Goal: Task Accomplishment & Management: Use online tool/utility

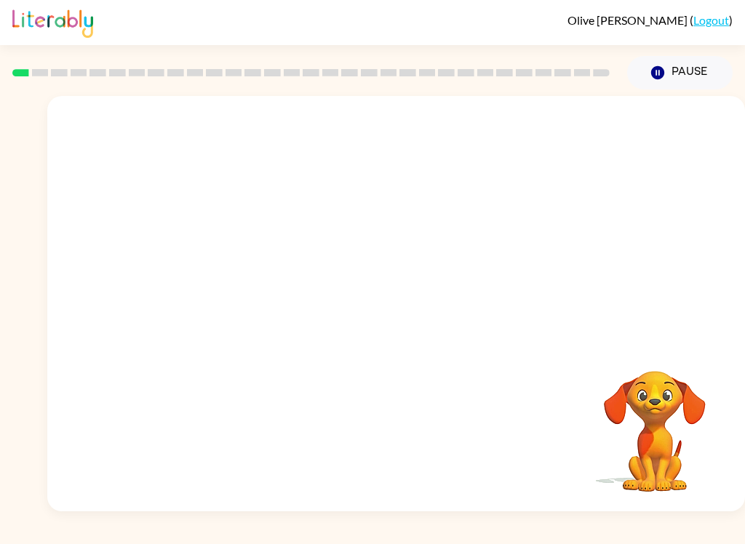
click at [673, 79] on button "Pause Pause" at bounding box center [680, 72] width 106 height 33
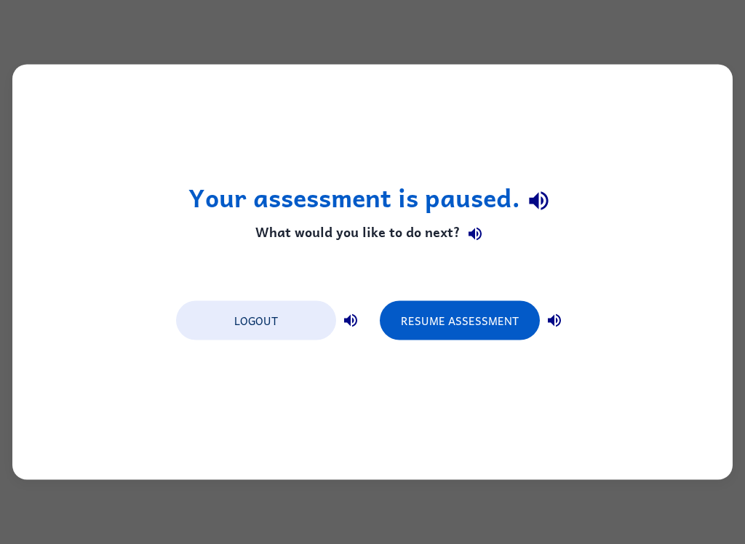
click at [512, 328] on button "Resume Assessment" at bounding box center [460, 320] width 160 height 39
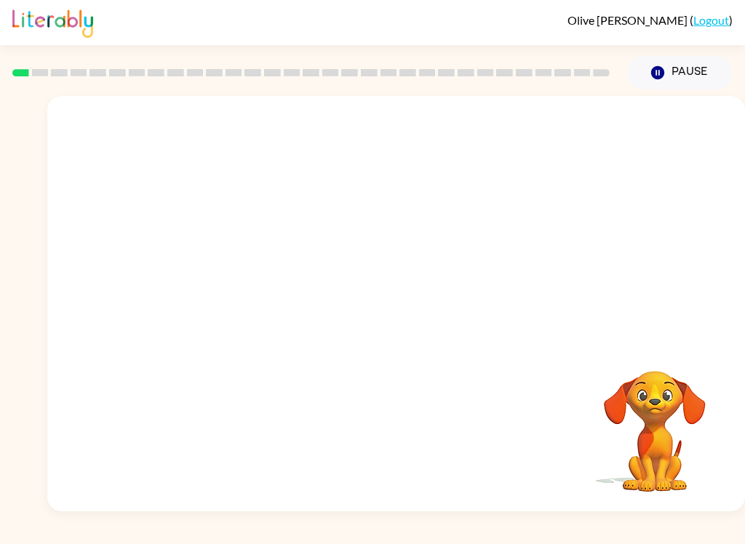
click at [687, 83] on button "Pause Pause" at bounding box center [680, 72] width 106 height 33
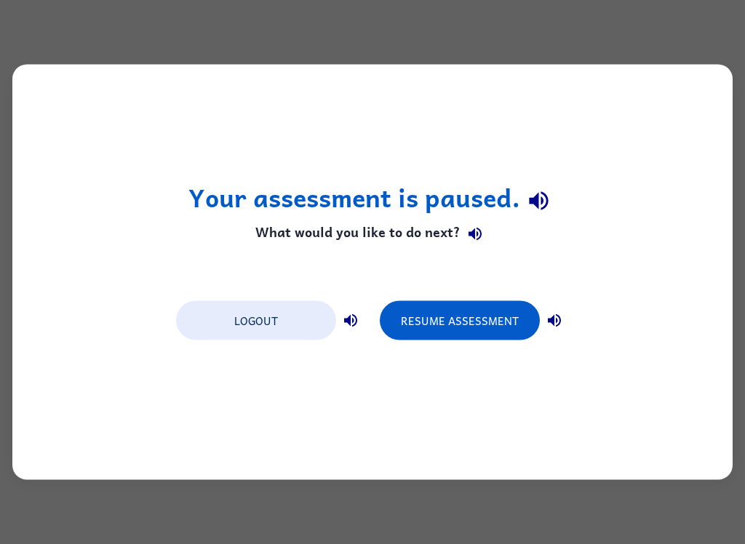
click at [451, 333] on button "Resume Assessment" at bounding box center [460, 320] width 160 height 39
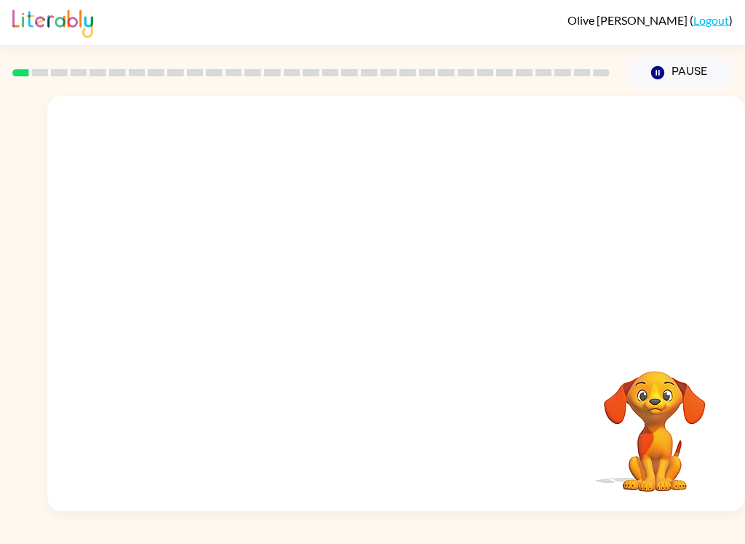
click at [689, 76] on button "Pause Pause" at bounding box center [680, 72] width 106 height 33
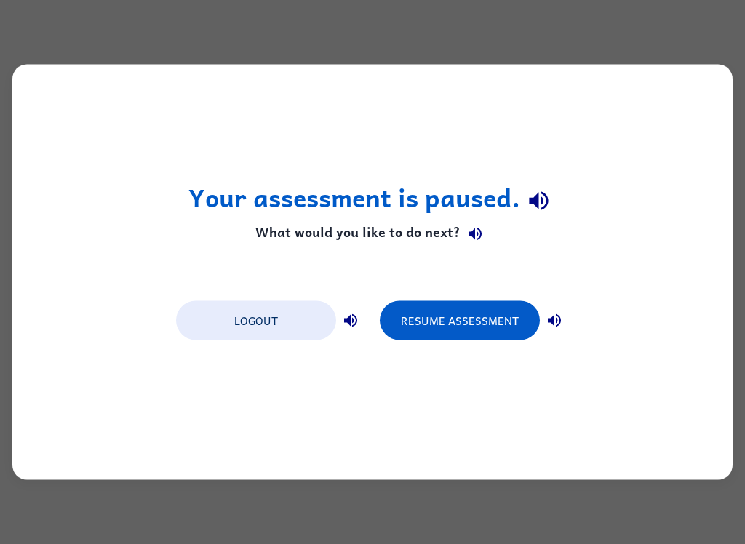
click at [456, 320] on button "Resume Assessment" at bounding box center [460, 320] width 160 height 39
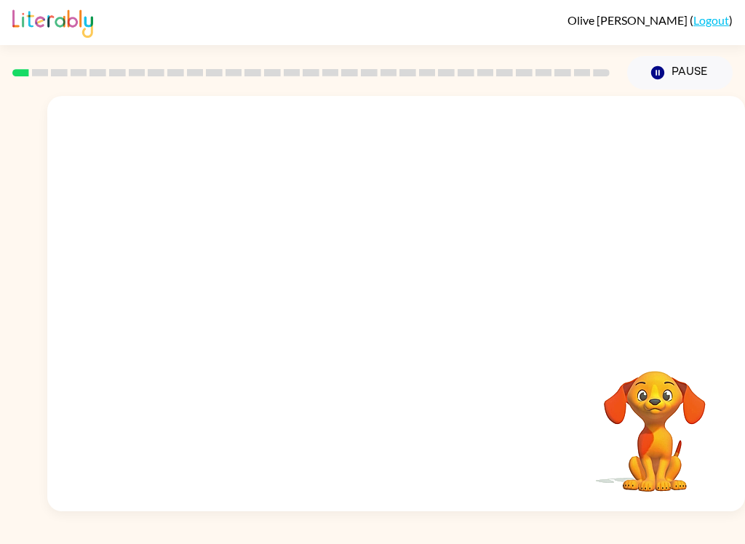
click at [668, 76] on button "Pause Pause" at bounding box center [680, 72] width 106 height 33
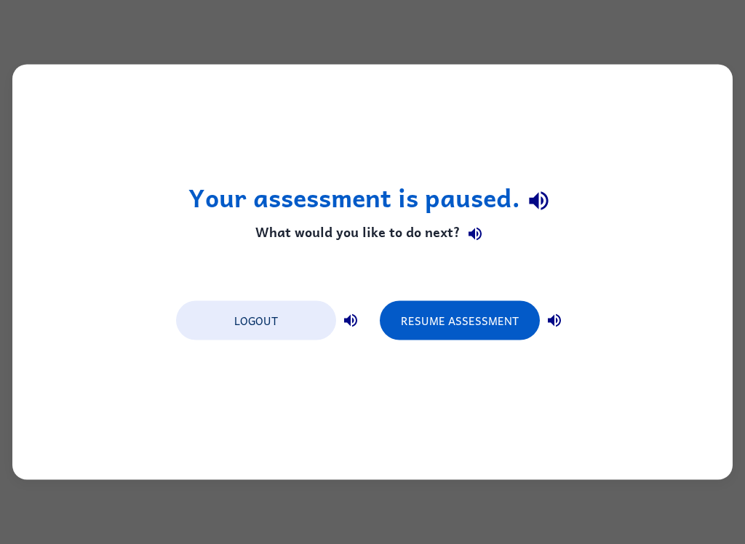
click at [455, 314] on button "Resume Assessment" at bounding box center [460, 320] width 160 height 39
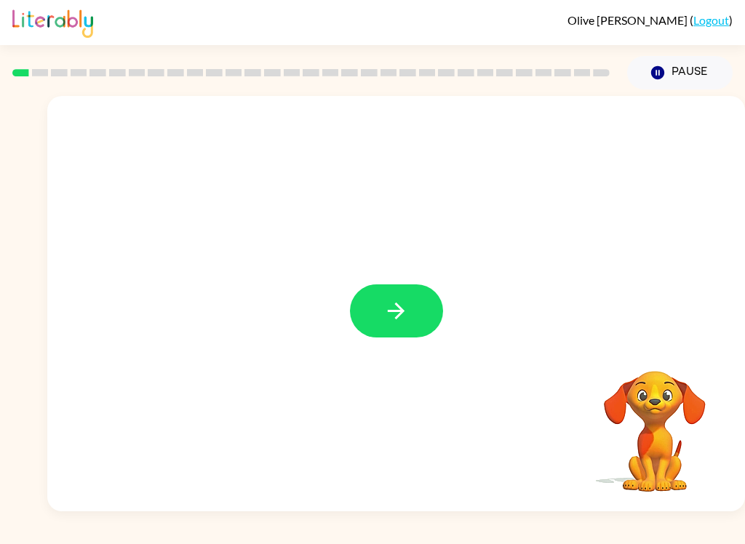
click at [398, 296] on button "button" at bounding box center [396, 311] width 93 height 53
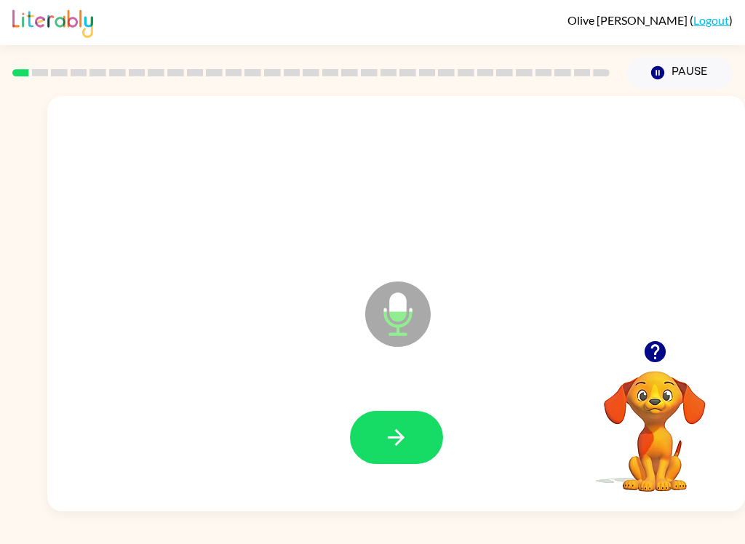
click at [424, 454] on button "button" at bounding box center [396, 437] width 93 height 53
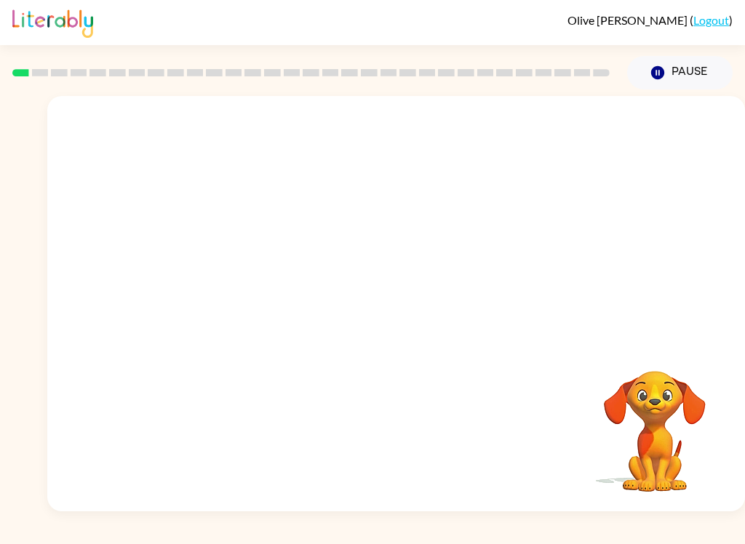
click at [662, 416] on video "Your browser must support playing .mp4 files to use Literably. Please try using…" at bounding box center [655, 422] width 146 height 146
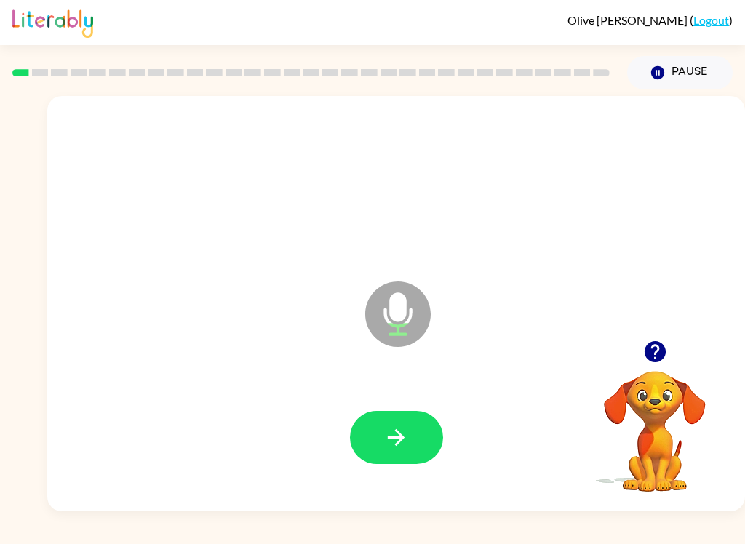
click at [416, 452] on button "button" at bounding box center [396, 437] width 93 height 53
click at [421, 451] on button "button" at bounding box center [396, 437] width 93 height 53
click at [433, 447] on button "button" at bounding box center [396, 437] width 93 height 53
click at [378, 448] on button "button" at bounding box center [396, 437] width 93 height 53
click at [395, 437] on icon "button" at bounding box center [396, 437] width 17 height 17
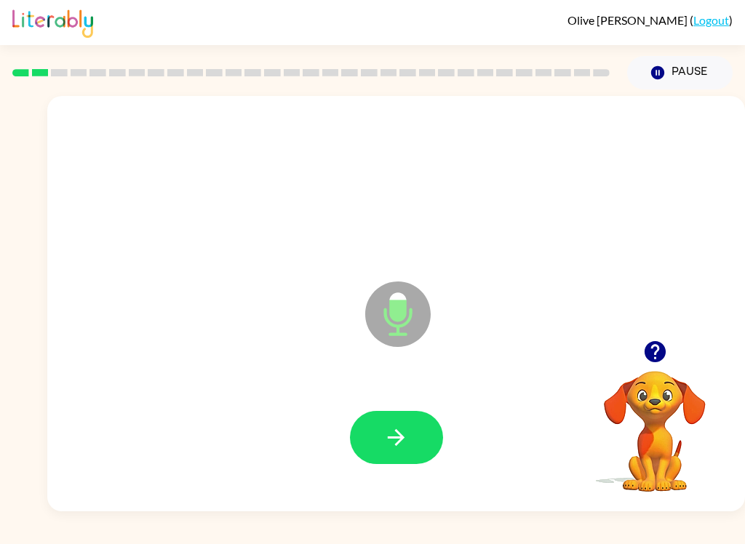
click at [418, 438] on button "button" at bounding box center [396, 437] width 93 height 53
click at [400, 429] on icon "button" at bounding box center [396, 437] width 25 height 25
click at [411, 433] on button "button" at bounding box center [396, 437] width 93 height 53
click at [394, 460] on button "button" at bounding box center [396, 437] width 93 height 53
click at [407, 421] on button "button" at bounding box center [396, 437] width 93 height 53
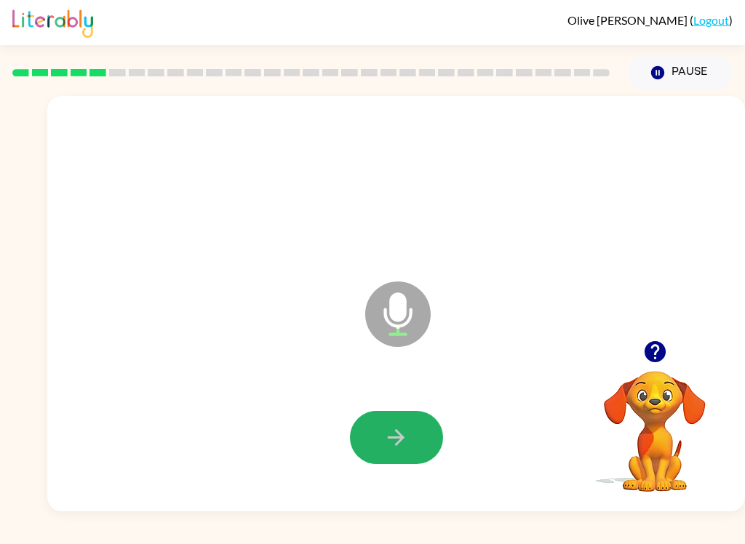
click at [403, 439] on icon "button" at bounding box center [396, 437] width 17 height 17
click at [400, 421] on button "button" at bounding box center [396, 437] width 93 height 53
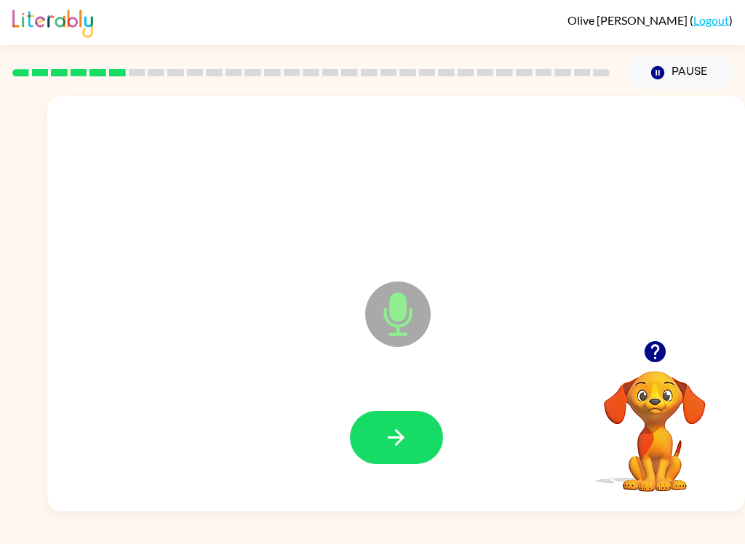
click at [389, 463] on button "button" at bounding box center [396, 437] width 93 height 53
click at [395, 445] on icon "button" at bounding box center [396, 437] width 25 height 25
click at [377, 445] on button "button" at bounding box center [396, 437] width 93 height 53
click at [413, 436] on button "button" at bounding box center [396, 437] width 93 height 53
click at [413, 429] on button "button" at bounding box center [396, 437] width 93 height 53
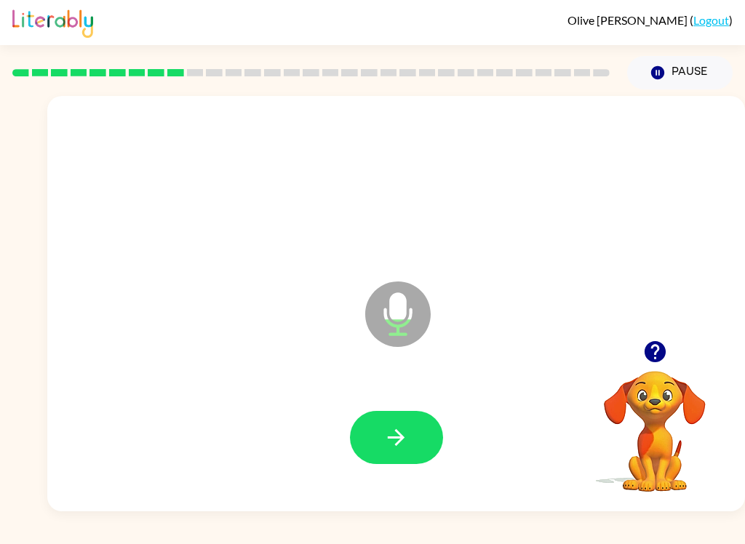
click at [424, 438] on button "button" at bounding box center [396, 437] width 93 height 53
click at [405, 451] on button "button" at bounding box center [396, 437] width 93 height 53
click at [404, 427] on icon "button" at bounding box center [396, 437] width 25 height 25
click at [418, 433] on button "button" at bounding box center [396, 437] width 93 height 53
click at [405, 443] on icon "button" at bounding box center [396, 437] width 25 height 25
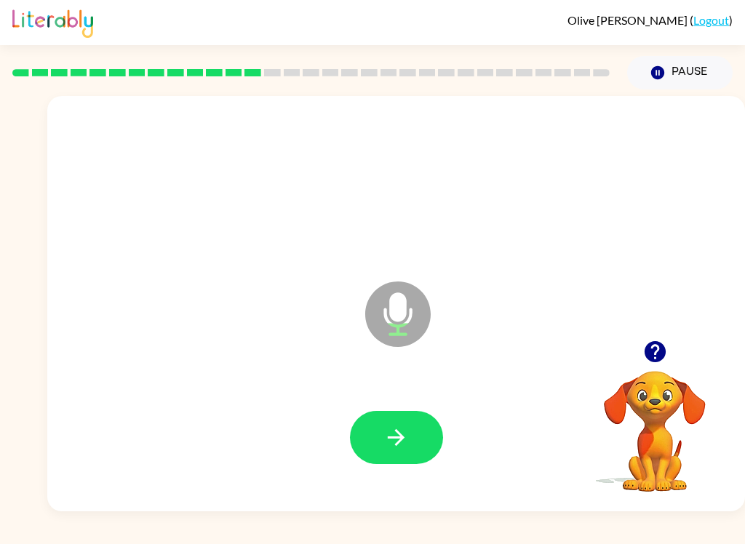
click at [387, 440] on icon "button" at bounding box center [396, 437] width 25 height 25
click at [417, 429] on button "button" at bounding box center [396, 437] width 93 height 53
click at [416, 431] on button "button" at bounding box center [396, 437] width 93 height 53
click at [404, 444] on icon "button" at bounding box center [396, 437] width 25 height 25
click at [403, 453] on button "button" at bounding box center [396, 437] width 93 height 53
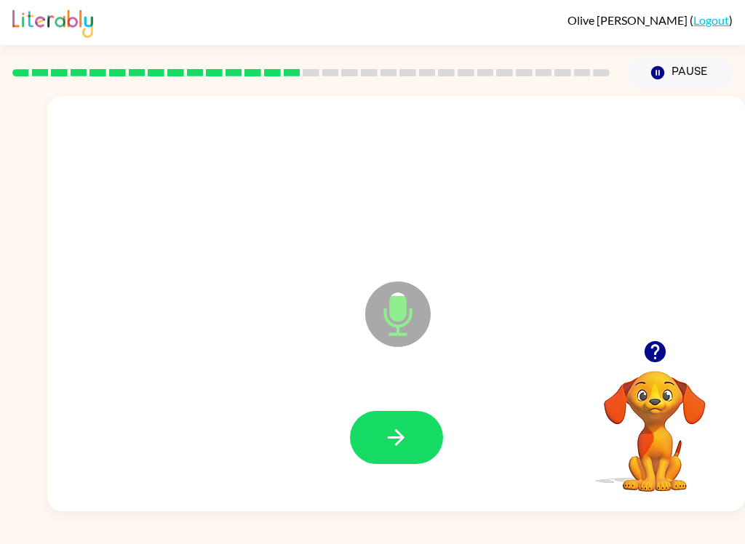
click at [409, 434] on button "button" at bounding box center [396, 437] width 93 height 53
click at [414, 447] on button "button" at bounding box center [396, 437] width 93 height 53
click at [410, 446] on button "button" at bounding box center [396, 437] width 93 height 53
click at [395, 447] on icon "button" at bounding box center [396, 437] width 25 height 25
click at [393, 477] on div at bounding box center [396, 438] width 669 height 119
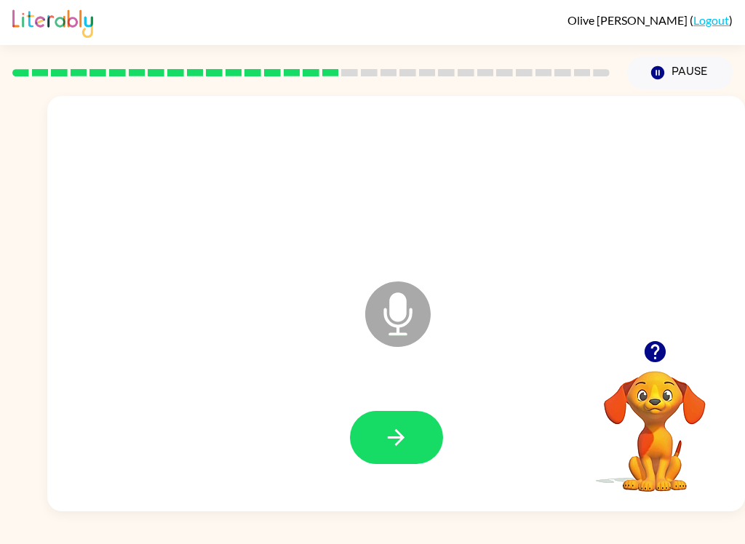
click at [395, 458] on button "button" at bounding box center [396, 437] width 93 height 53
click at [402, 435] on icon "button" at bounding box center [396, 437] width 17 height 17
click at [409, 433] on button "button" at bounding box center [396, 437] width 93 height 53
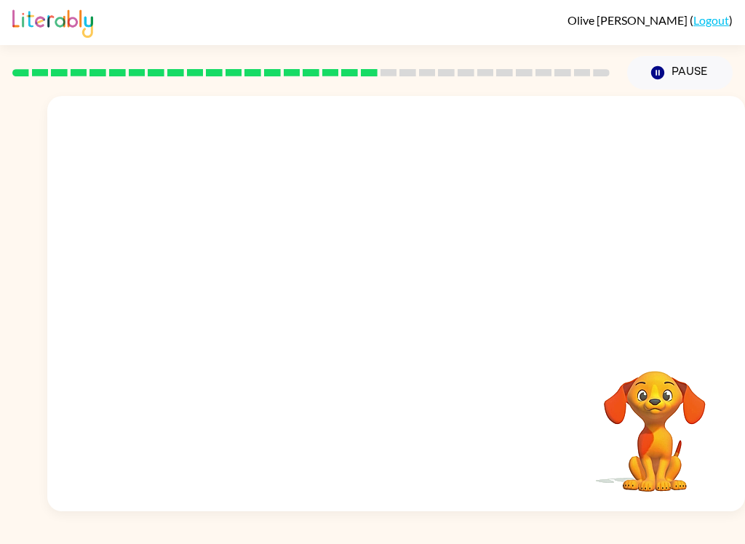
click at [575, 452] on div at bounding box center [396, 438] width 669 height 119
click at [594, 443] on video "Your browser must support playing .mp4 files to use Literably. Please try using…" at bounding box center [655, 422] width 146 height 146
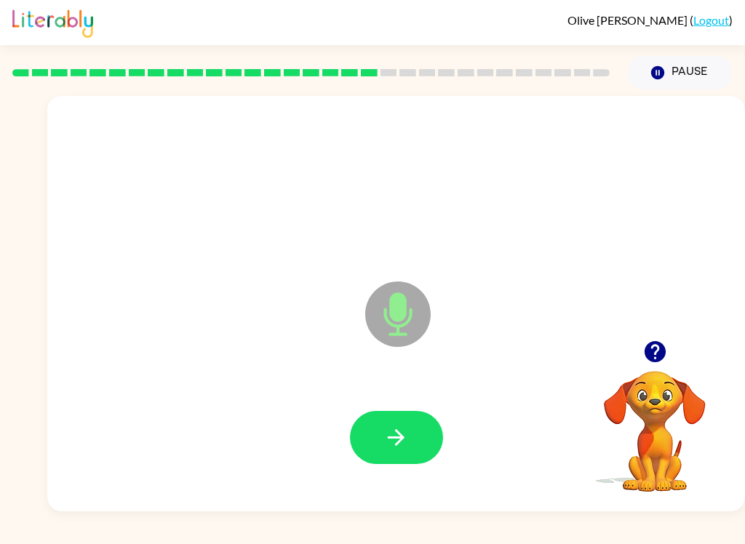
click at [407, 435] on icon "button" at bounding box center [396, 437] width 25 height 25
click at [415, 421] on button "button" at bounding box center [396, 437] width 93 height 53
click at [369, 420] on button "button" at bounding box center [396, 437] width 93 height 53
click at [414, 438] on button "button" at bounding box center [396, 437] width 93 height 53
click at [408, 429] on icon "button" at bounding box center [396, 437] width 25 height 25
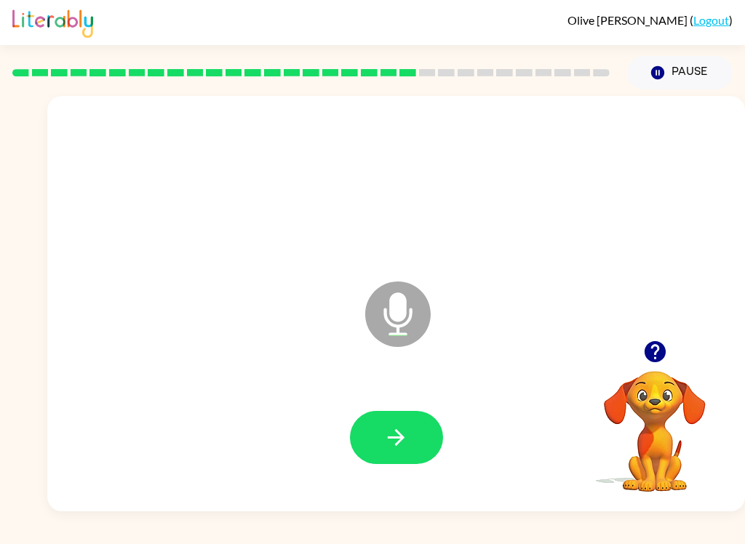
click at [404, 437] on icon "button" at bounding box center [396, 437] width 25 height 25
click at [428, 448] on button "button" at bounding box center [396, 437] width 93 height 53
click at [415, 440] on button "button" at bounding box center [396, 437] width 93 height 53
click at [416, 462] on button "button" at bounding box center [396, 437] width 93 height 53
click at [410, 453] on button "button" at bounding box center [396, 437] width 93 height 53
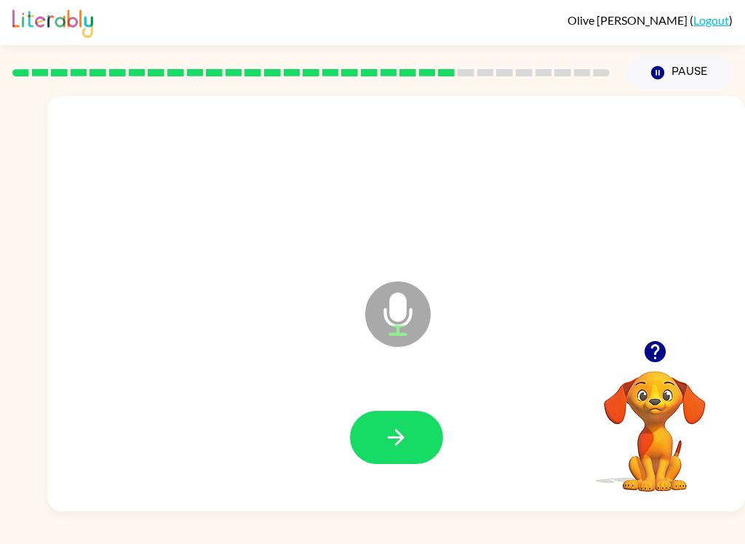
click at [395, 448] on icon "button" at bounding box center [396, 437] width 25 height 25
click at [413, 456] on button "button" at bounding box center [396, 437] width 93 height 53
click at [410, 443] on button "button" at bounding box center [396, 437] width 93 height 53
click at [409, 456] on button "button" at bounding box center [396, 437] width 93 height 53
click at [395, 458] on button "button" at bounding box center [396, 437] width 93 height 53
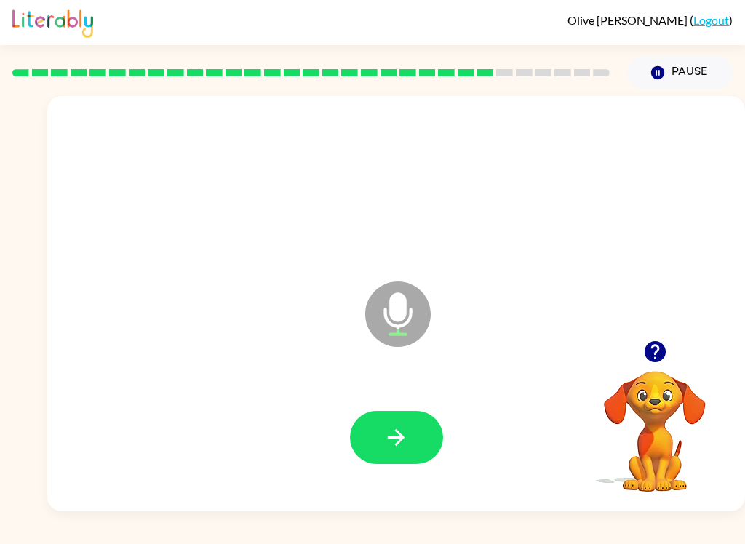
click at [412, 429] on button "button" at bounding box center [396, 437] width 93 height 53
click at [416, 448] on button "button" at bounding box center [396, 437] width 93 height 53
click at [416, 442] on button "button" at bounding box center [396, 437] width 93 height 53
click at [388, 413] on button "button" at bounding box center [396, 437] width 93 height 53
click at [408, 430] on icon "button" at bounding box center [396, 437] width 25 height 25
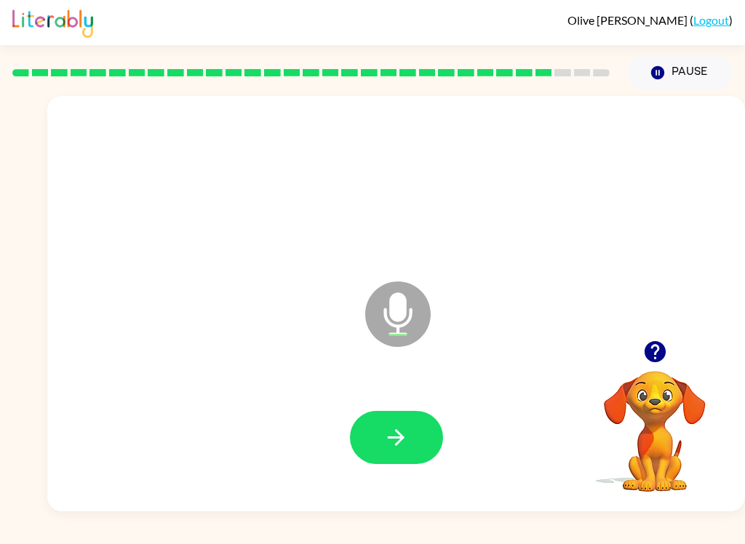
click at [437, 443] on button "button" at bounding box center [396, 437] width 93 height 53
click at [400, 421] on button "button" at bounding box center [396, 437] width 93 height 53
click at [395, 433] on icon "button" at bounding box center [396, 437] width 25 height 25
click at [409, 435] on button "button" at bounding box center [396, 437] width 93 height 53
click at [405, 432] on icon "button" at bounding box center [396, 437] width 25 height 25
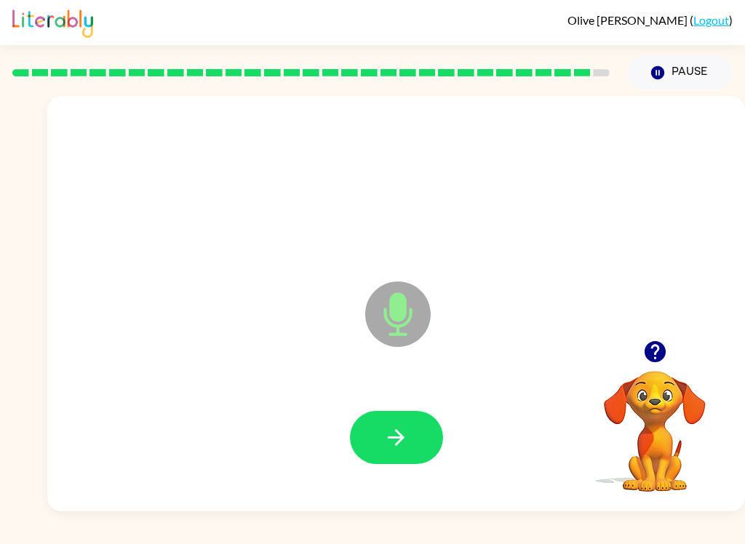
click at [411, 417] on button "button" at bounding box center [396, 437] width 93 height 53
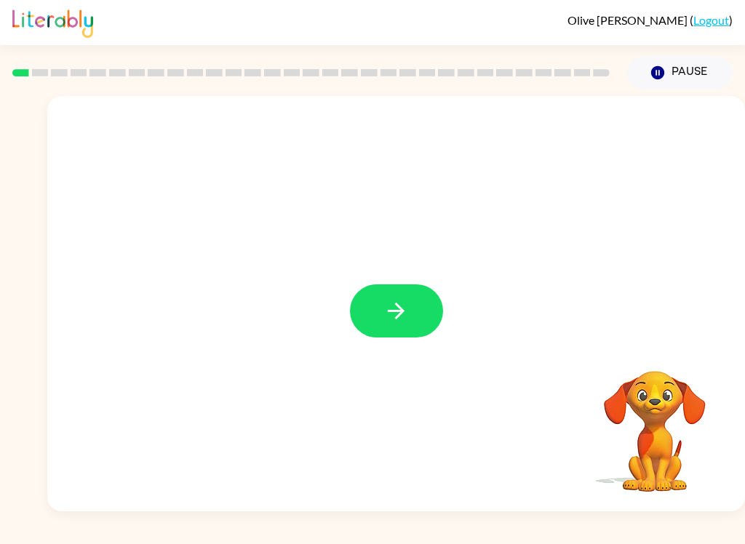
click at [398, 336] on button "button" at bounding box center [396, 311] width 93 height 53
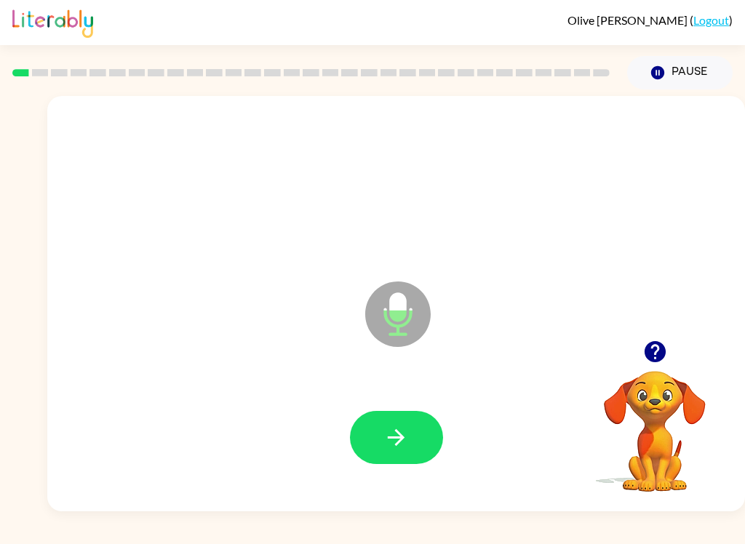
click at [416, 439] on button "button" at bounding box center [396, 437] width 93 height 53
click at [389, 436] on icon "button" at bounding box center [396, 437] width 25 height 25
click at [399, 448] on icon "button" at bounding box center [396, 437] width 25 height 25
click at [393, 449] on icon "button" at bounding box center [396, 437] width 25 height 25
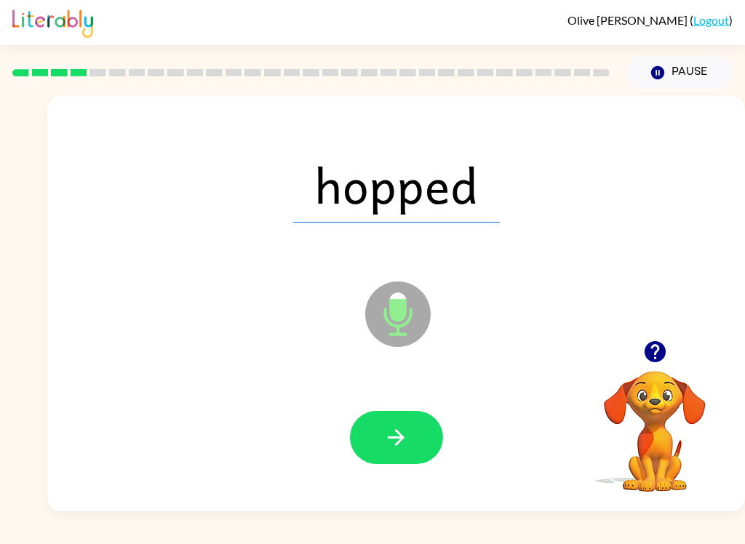
click at [400, 440] on icon "button" at bounding box center [396, 437] width 25 height 25
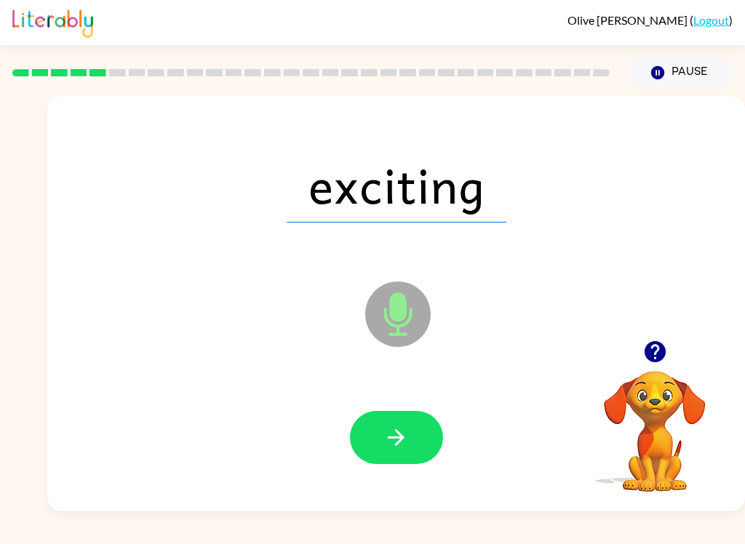
click at [396, 456] on button "button" at bounding box center [396, 437] width 93 height 53
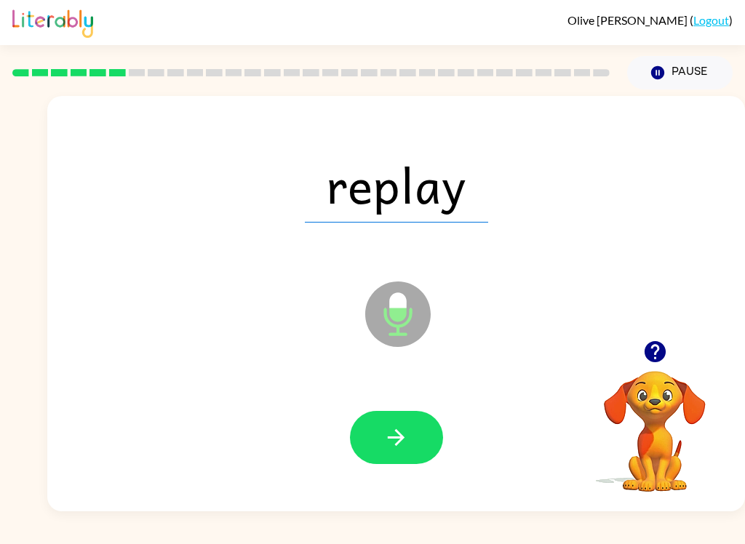
click at [397, 433] on icon "button" at bounding box center [396, 437] width 17 height 17
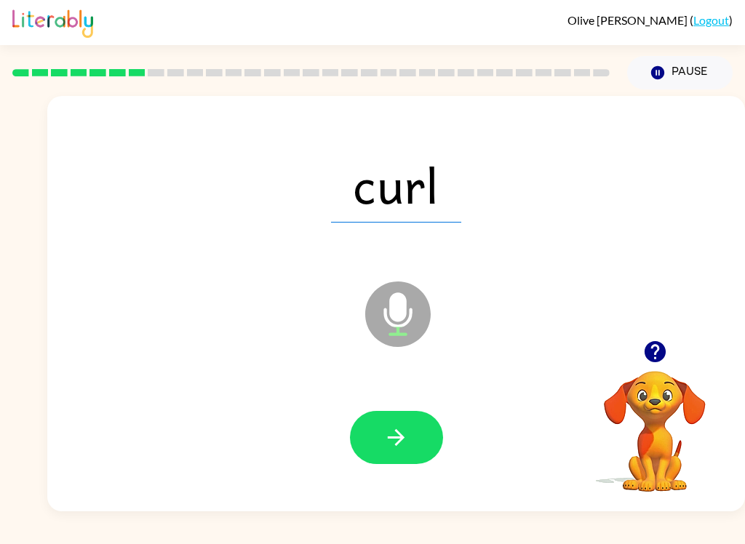
click at [384, 451] on button "button" at bounding box center [396, 437] width 93 height 53
click at [392, 440] on icon "button" at bounding box center [396, 437] width 25 height 25
click at [398, 435] on icon "button" at bounding box center [396, 437] width 25 height 25
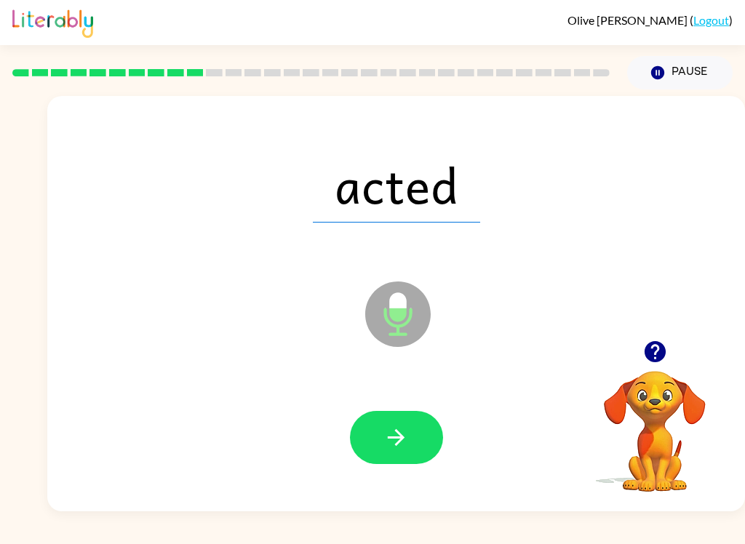
click at [394, 451] on icon "button" at bounding box center [396, 437] width 25 height 25
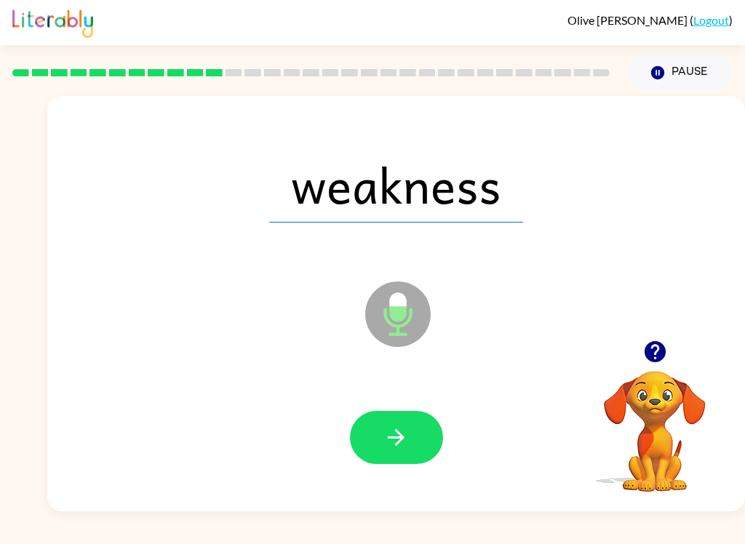
click at [400, 459] on button "button" at bounding box center [396, 437] width 93 height 53
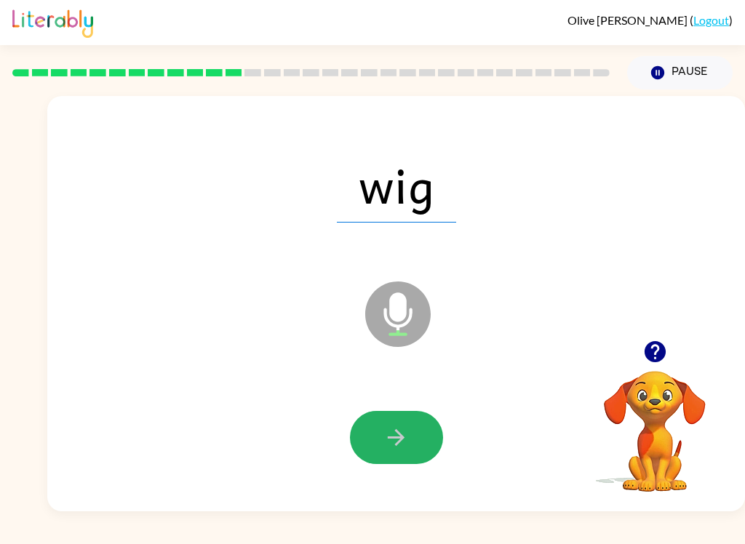
click at [408, 437] on icon "button" at bounding box center [396, 437] width 25 height 25
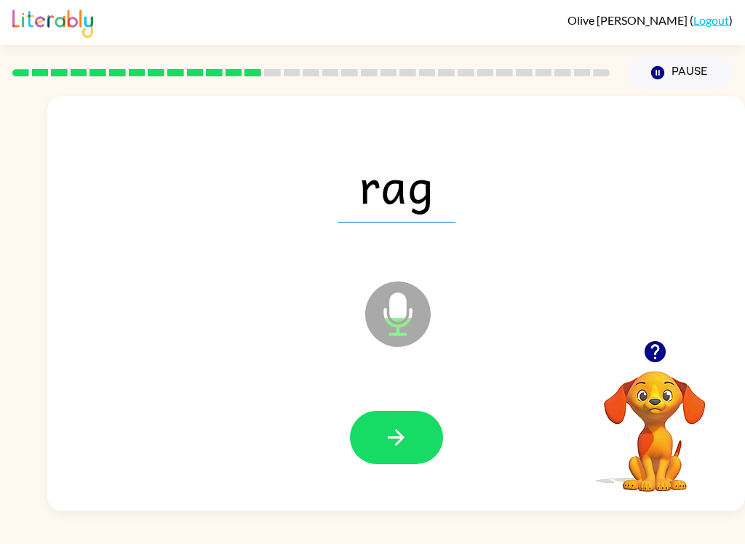
click at [407, 441] on icon "button" at bounding box center [396, 437] width 25 height 25
click at [414, 456] on button "button" at bounding box center [396, 437] width 93 height 53
click at [408, 452] on button "button" at bounding box center [396, 437] width 93 height 53
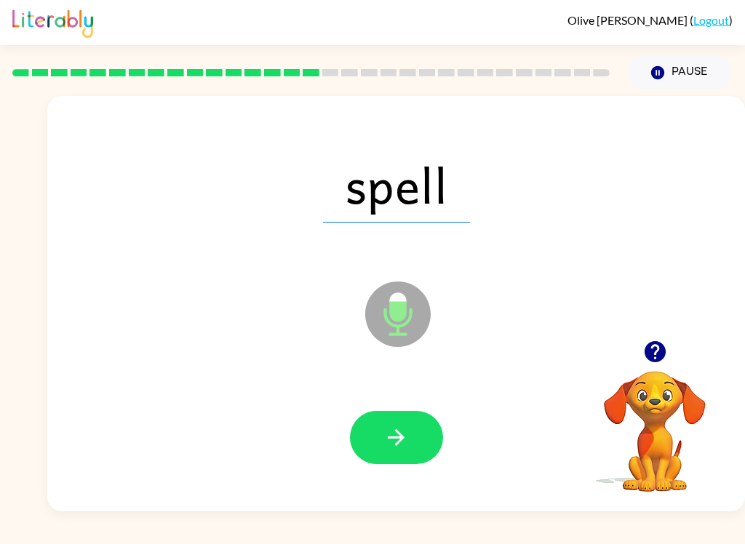
click at [401, 461] on button "button" at bounding box center [396, 437] width 93 height 53
click at [400, 459] on button "button" at bounding box center [396, 437] width 93 height 53
click at [391, 456] on button "button" at bounding box center [396, 437] width 93 height 53
click at [410, 441] on button "button" at bounding box center [396, 437] width 93 height 53
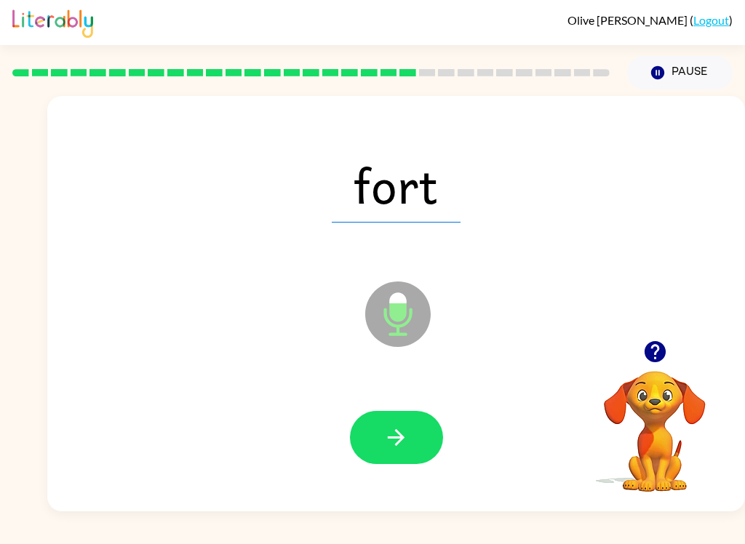
click at [403, 456] on button "button" at bounding box center [396, 437] width 93 height 53
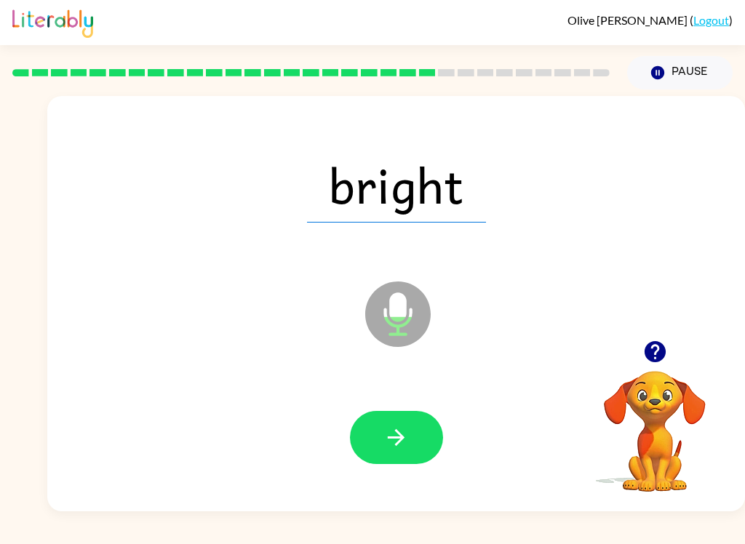
click at [402, 453] on button "button" at bounding box center [396, 437] width 93 height 53
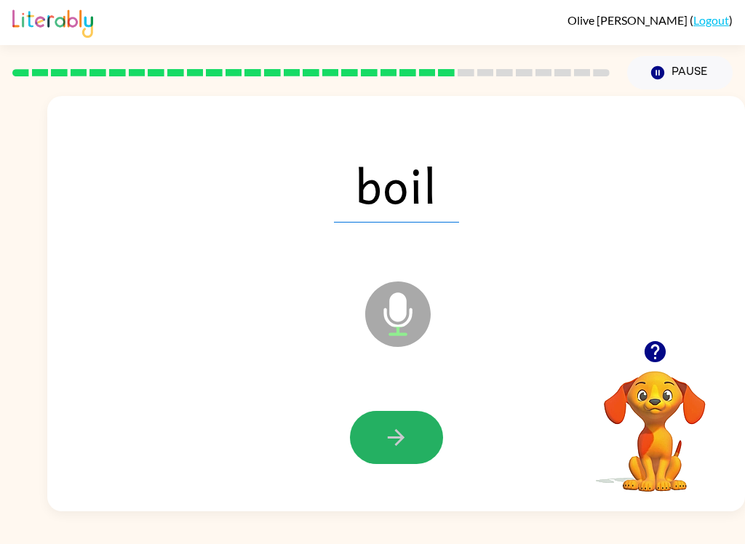
click at [408, 453] on button "button" at bounding box center [396, 437] width 93 height 53
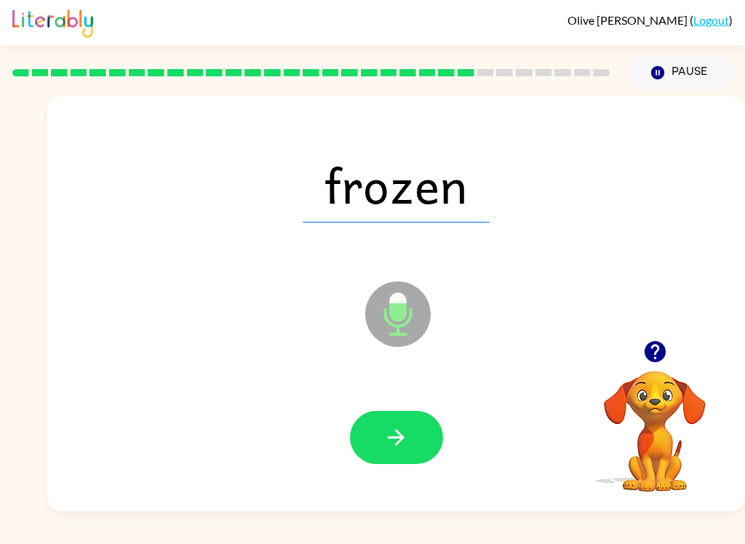
click at [403, 464] on button "button" at bounding box center [396, 437] width 93 height 53
click at [411, 449] on button "button" at bounding box center [396, 437] width 93 height 53
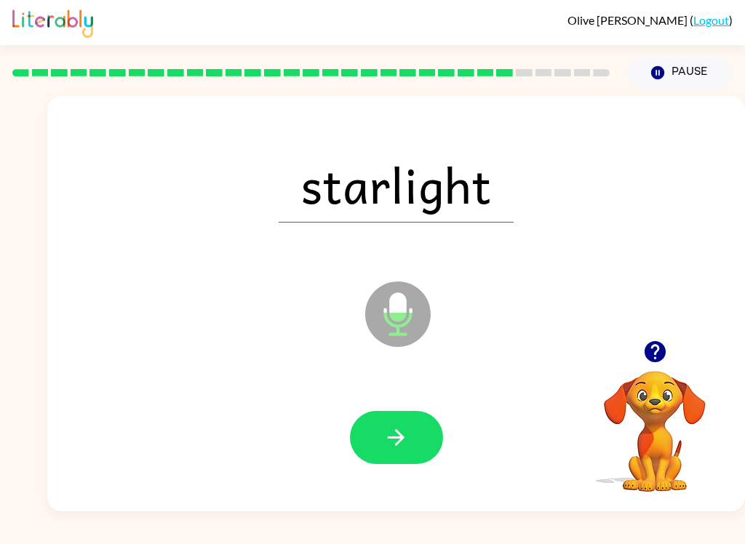
click at [405, 438] on icon "button" at bounding box center [396, 437] width 17 height 17
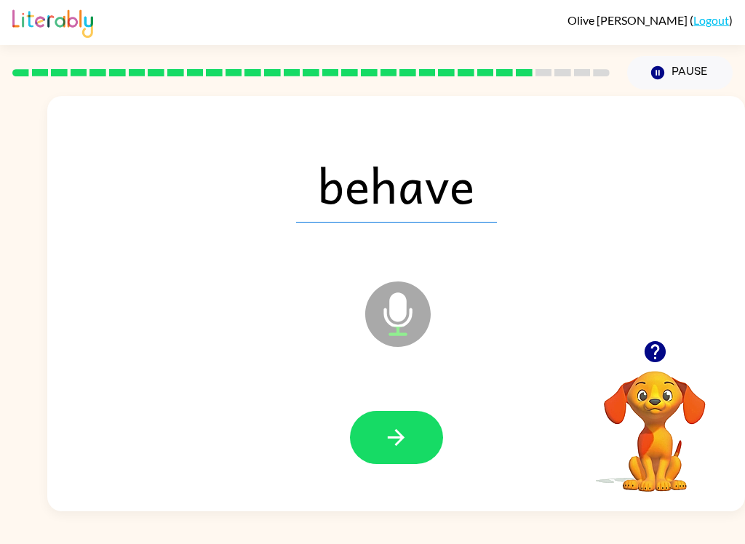
click at [416, 432] on button "button" at bounding box center [396, 437] width 93 height 53
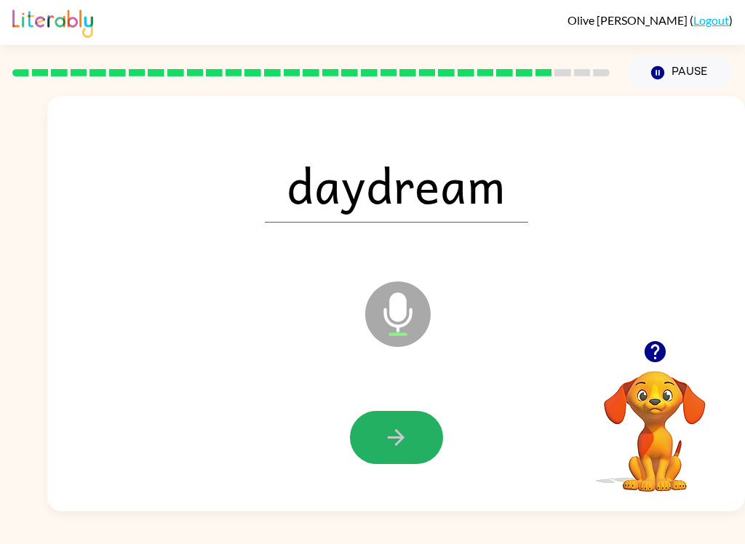
click at [416, 462] on button "button" at bounding box center [396, 437] width 93 height 53
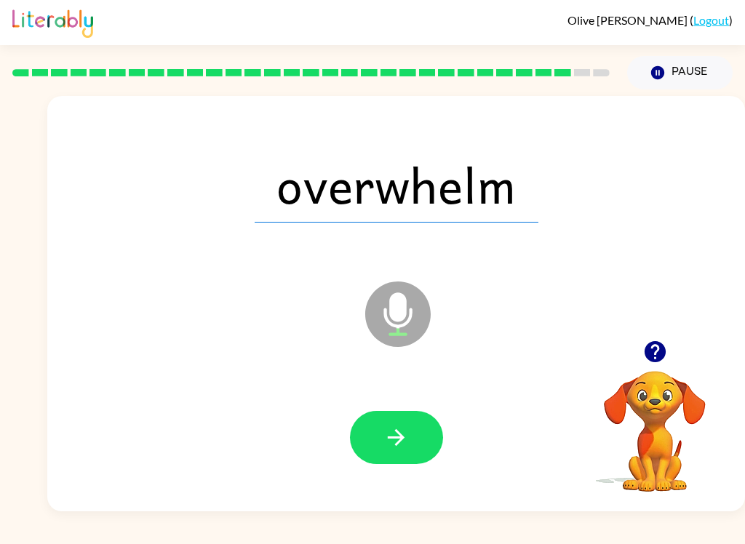
click at [392, 442] on icon "button" at bounding box center [396, 437] width 25 height 25
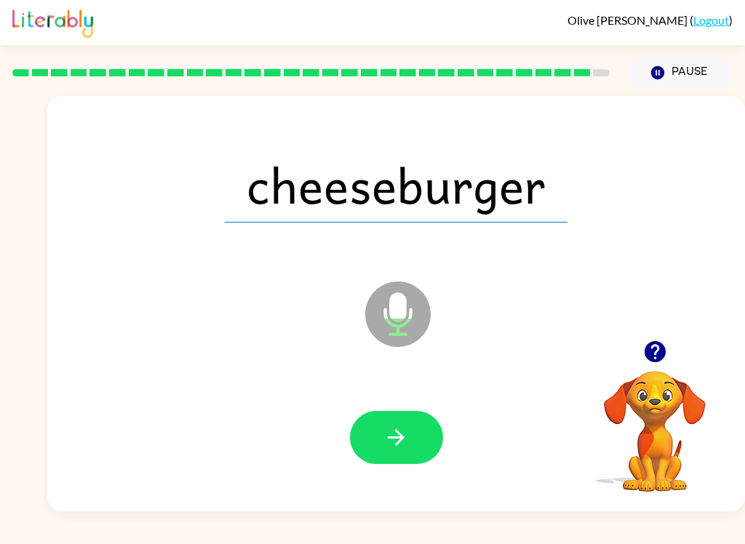
click at [424, 436] on button "button" at bounding box center [396, 437] width 93 height 53
